Goal: Find specific page/section: Find specific page/section

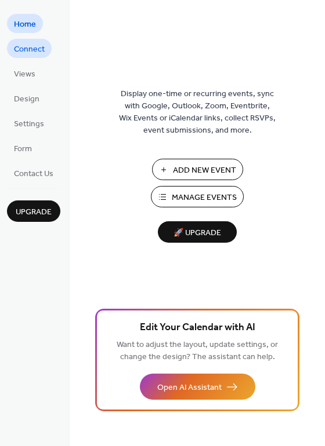
click at [30, 51] on span "Connect" at bounding box center [29, 49] width 31 height 12
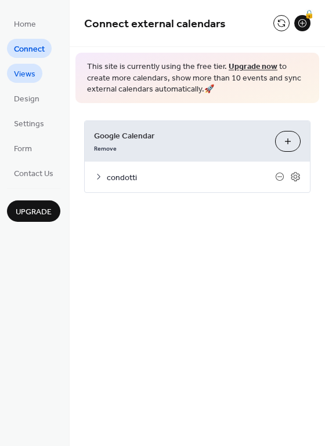
click at [29, 72] on span "Views" at bounding box center [24, 74] width 21 height 12
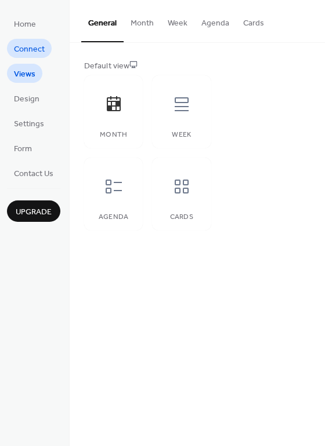
click at [31, 51] on span "Connect" at bounding box center [29, 49] width 31 height 12
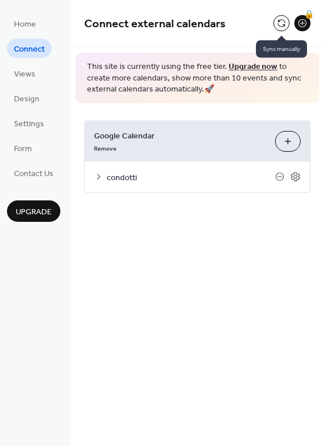
click at [277, 24] on button at bounding box center [281, 23] width 16 height 16
click at [279, 21] on button at bounding box center [281, 23] width 16 height 16
